Goal: Information Seeking & Learning: Learn about a topic

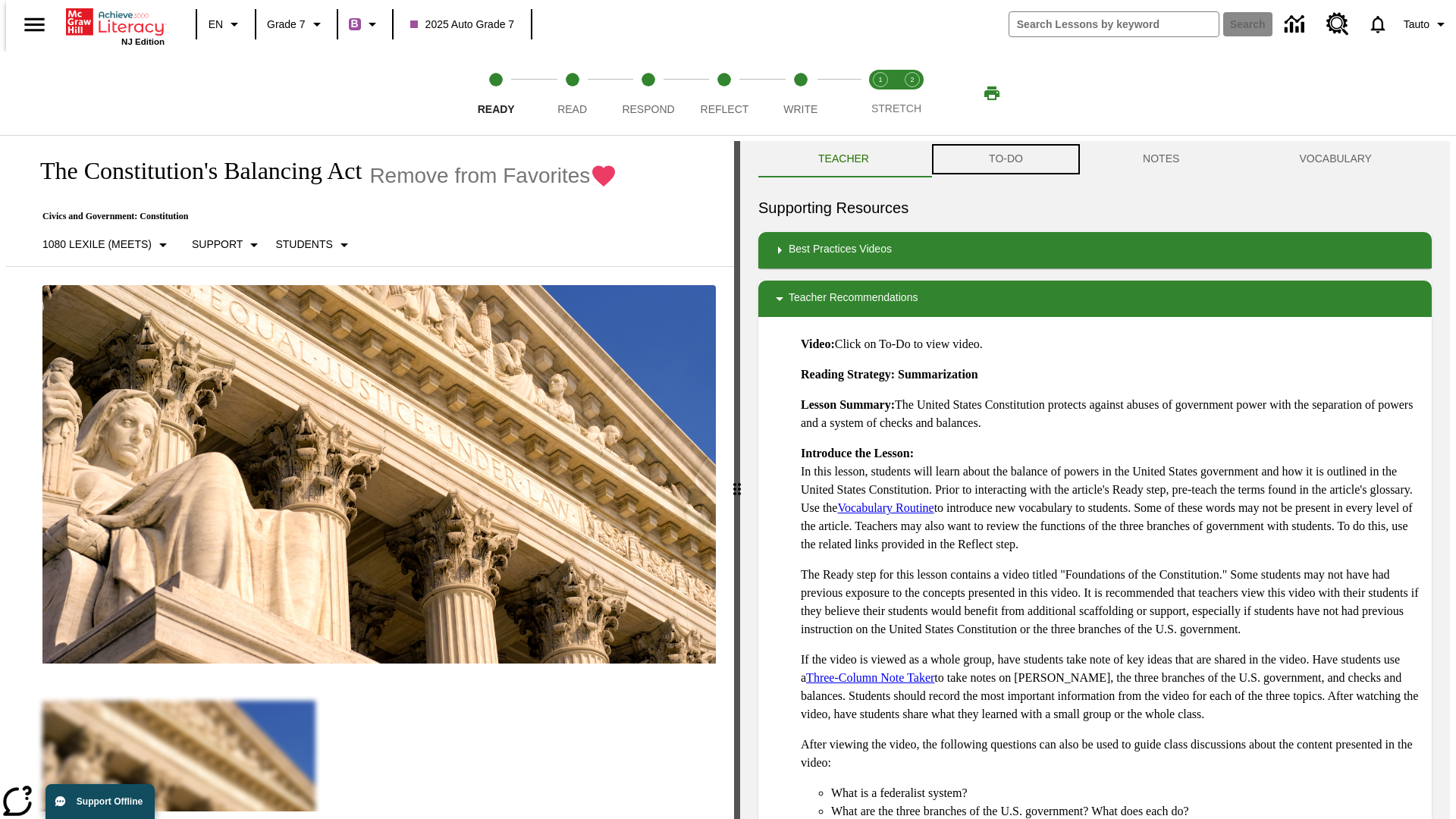
click at [1005, 160] on button "TO-DO" at bounding box center [1006, 160] width 154 height 36
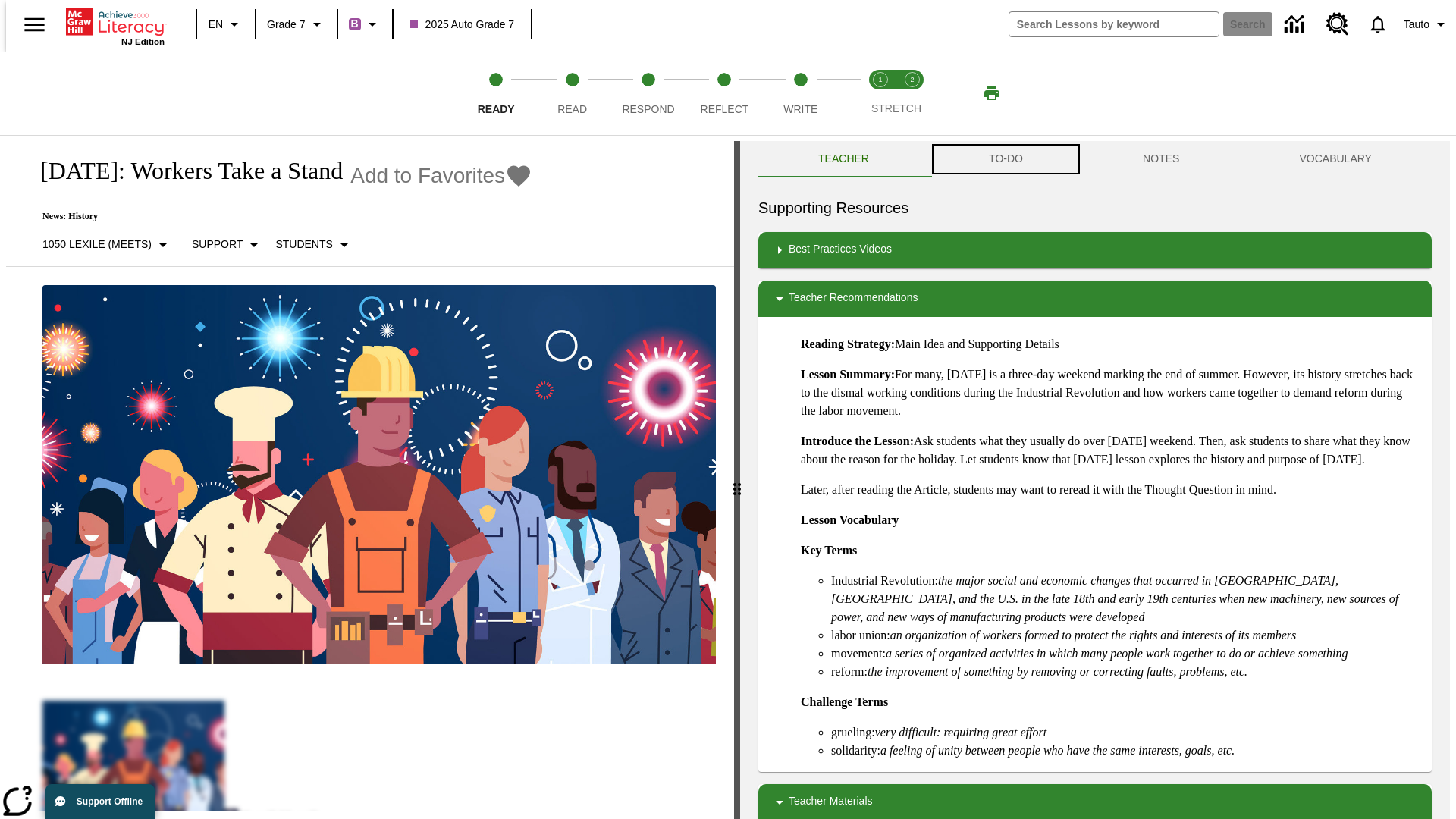
click at [1005, 160] on button "TO-DO" at bounding box center [1006, 160] width 154 height 36
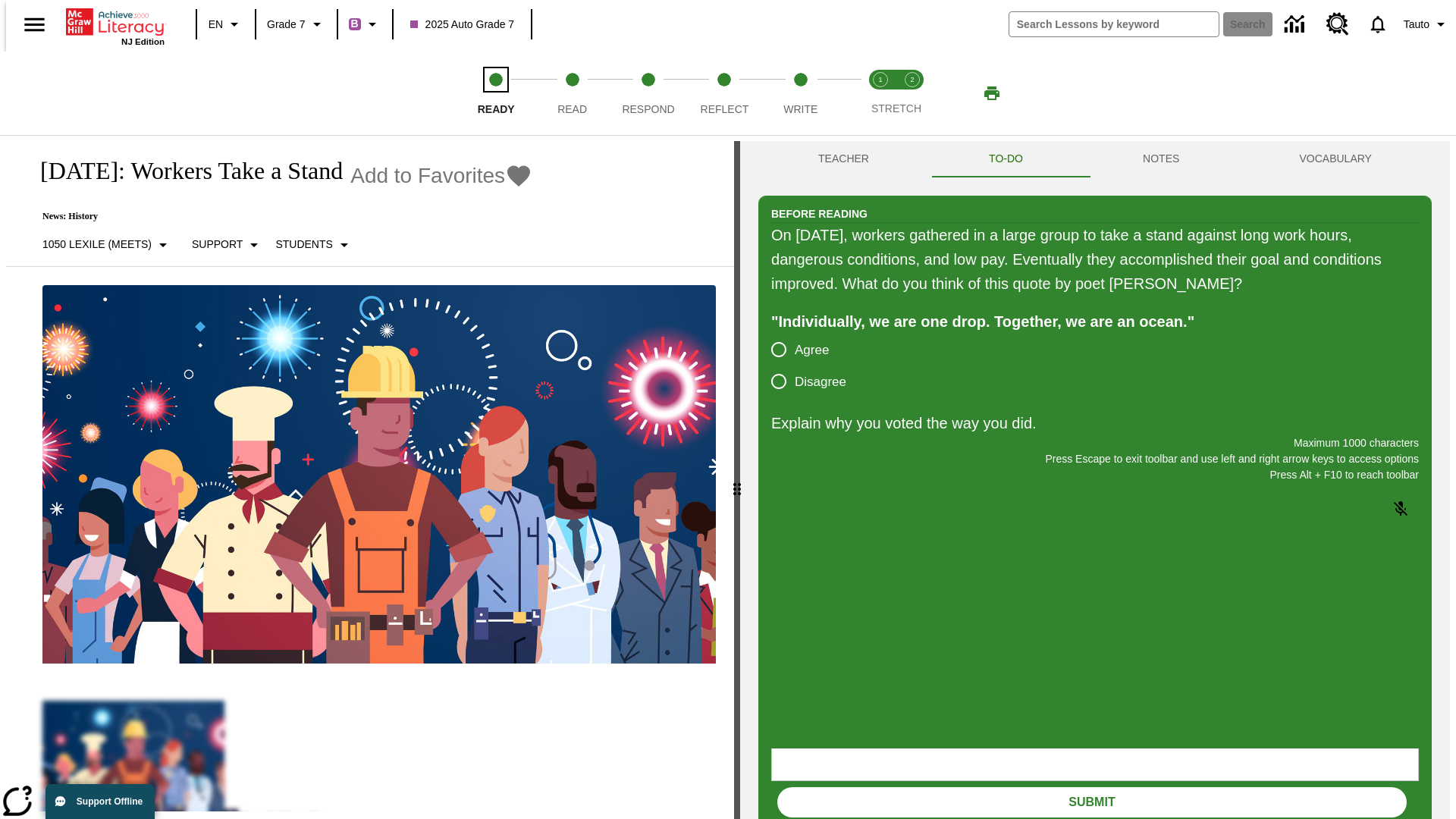
click at [496, 93] on span "Ready" at bounding box center [496, 103] width 37 height 27
click at [572, 93] on span "Read" at bounding box center [572, 103] width 29 height 27
